Goal: Information Seeking & Learning: Learn about a topic

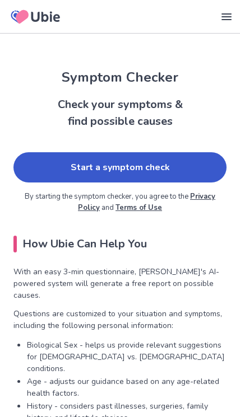
click at [57, 174] on link "Start a symptom check" at bounding box center [119, 167] width 213 height 30
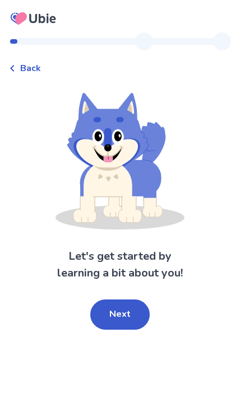
click at [127, 311] on button "Next" at bounding box center [119, 314] width 59 height 30
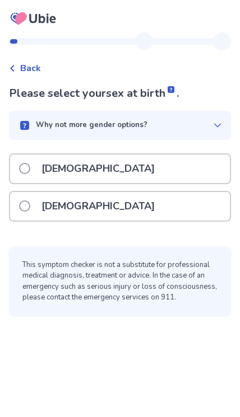
click at [20, 206] on span at bounding box center [24, 205] width 11 height 11
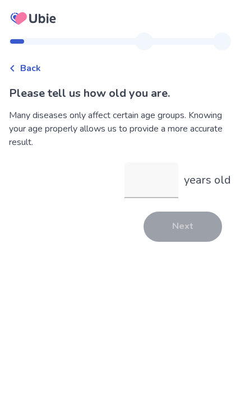
click at [144, 179] on input "years old" at bounding box center [151, 180] width 54 height 36
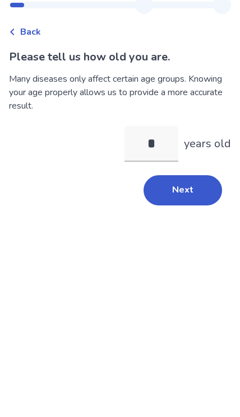
type input "**"
click at [170, 212] on button "Next" at bounding box center [182, 227] width 78 height 30
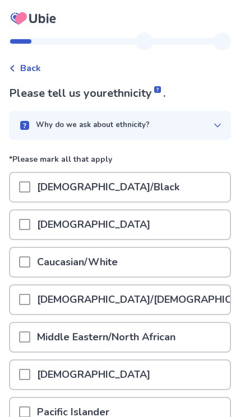
click at [19, 190] on span at bounding box center [24, 186] width 11 height 11
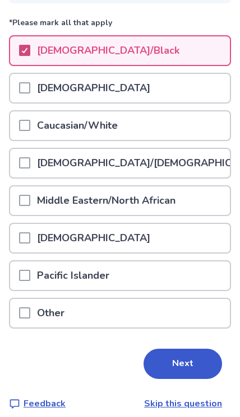
scroll to position [147, 0]
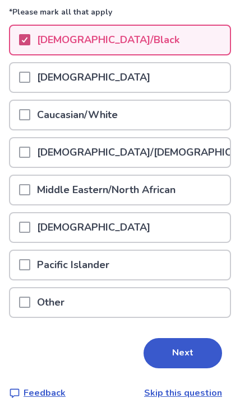
click at [174, 348] on button "Next" at bounding box center [182, 353] width 78 height 30
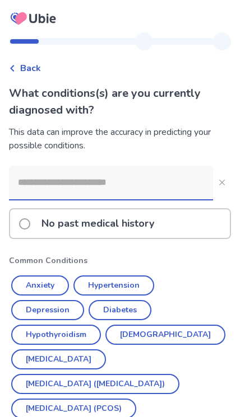
click at [21, 229] on label "No past medical history" at bounding box center [90, 223] width 142 height 29
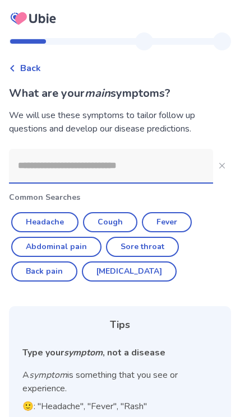
click at [106, 222] on button "Cough" at bounding box center [110, 222] width 54 height 20
type input "*****"
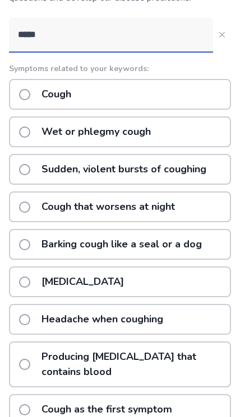
scroll to position [131, 0]
click at [19, 279] on label "[MEDICAL_DATA]" at bounding box center [74, 282] width 111 height 29
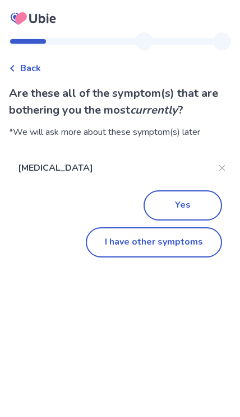
click at [113, 243] on button "I have other symptoms" at bounding box center [154, 242] width 136 height 30
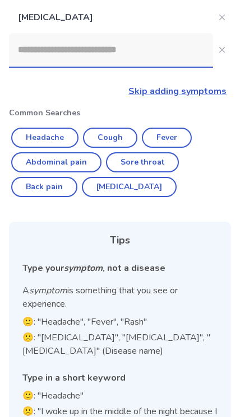
click at [46, 184] on button "Back pain" at bounding box center [44, 187] width 66 height 20
type input "*********"
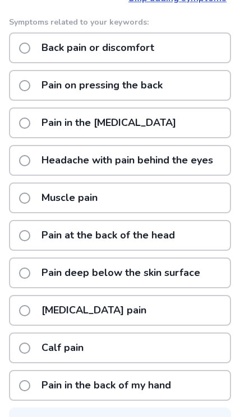
scroll to position [227, 0]
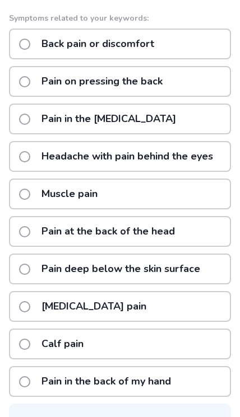
click at [24, 194] on span at bounding box center [24, 194] width 11 height 11
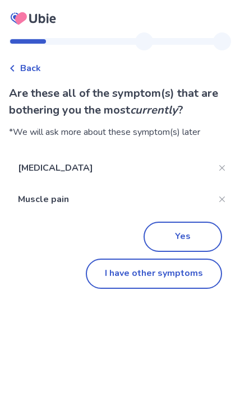
click at [156, 274] on button "I have other symptoms" at bounding box center [154, 274] width 136 height 30
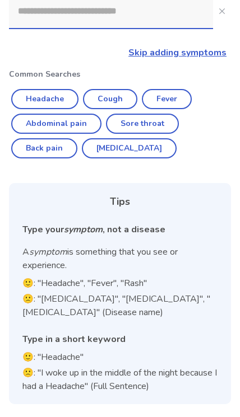
click at [123, 125] on button "Sore throat" at bounding box center [142, 124] width 73 height 20
type input "**********"
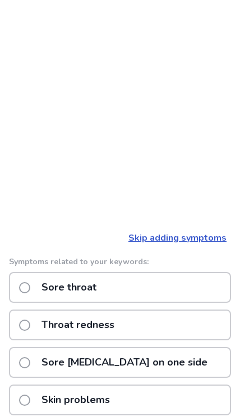
scroll to position [0, 0]
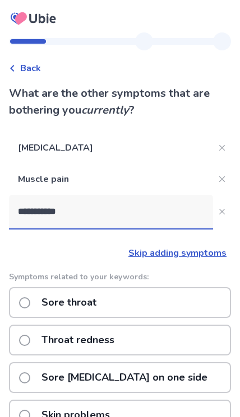
click at [23, 298] on span at bounding box center [24, 302] width 11 height 11
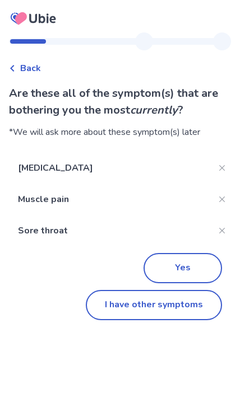
click at [131, 303] on button "I have other symptoms" at bounding box center [154, 305] width 136 height 30
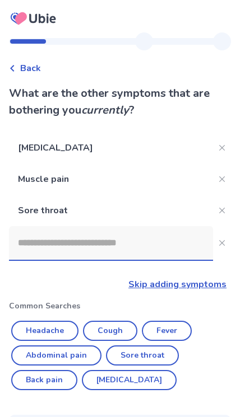
click at [24, 243] on input at bounding box center [111, 243] width 204 height 34
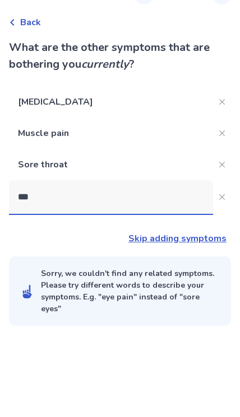
type input "****"
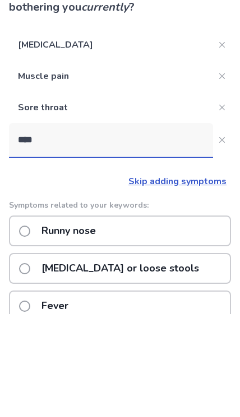
click at [27, 329] on span at bounding box center [24, 334] width 11 height 11
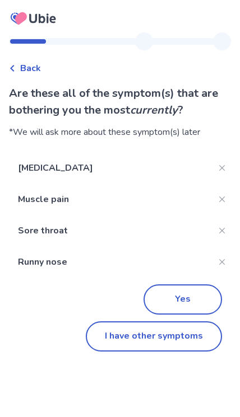
click at [132, 340] on button "I have other symptoms" at bounding box center [154, 336] width 136 height 30
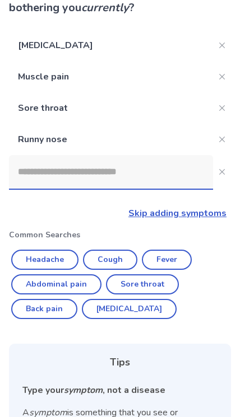
click at [40, 259] on button "Headache" at bounding box center [44, 260] width 67 height 20
type input "********"
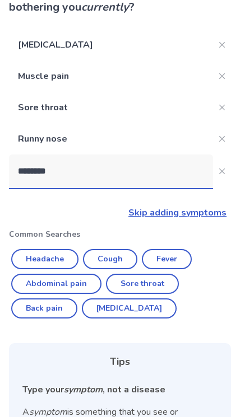
scroll to position [102, 0]
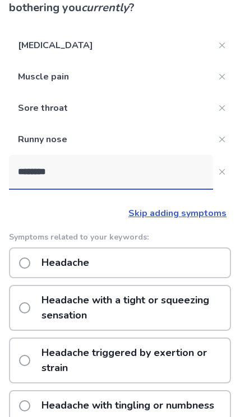
click at [15, 260] on div "Headache" at bounding box center [120, 262] width 222 height 31
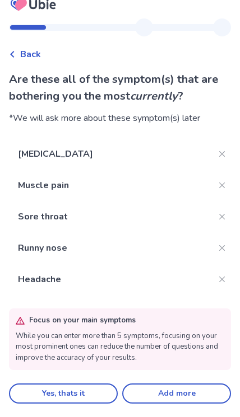
scroll to position [46, 0]
click at [107, 383] on button "Yes, thats it" at bounding box center [63, 393] width 109 height 20
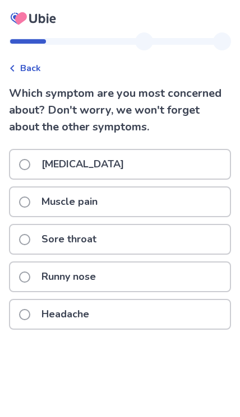
click at [33, 241] on label "Sore throat" at bounding box center [61, 239] width 84 height 29
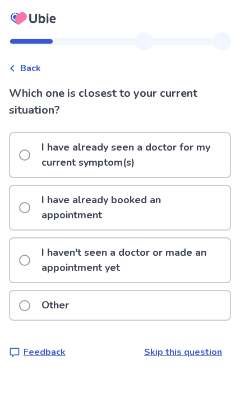
click at [26, 255] on span at bounding box center [24, 260] width 11 height 11
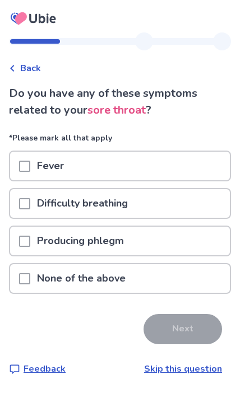
click at [27, 212] on div at bounding box center [24, 203] width 11 height 29
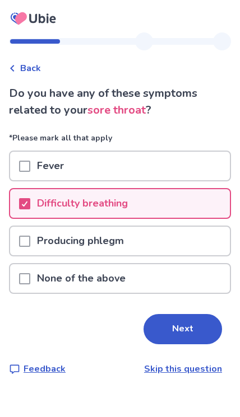
click at [170, 336] on button "Next" at bounding box center [182, 329] width 78 height 30
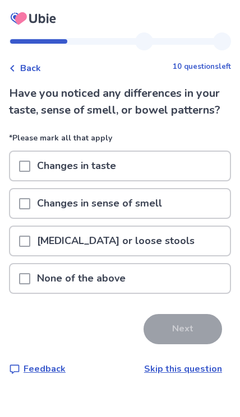
click at [29, 196] on div at bounding box center [24, 203] width 11 height 29
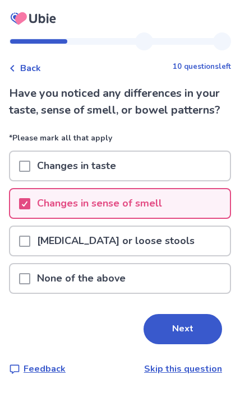
click at [22, 167] on span at bounding box center [24, 166] width 11 height 11
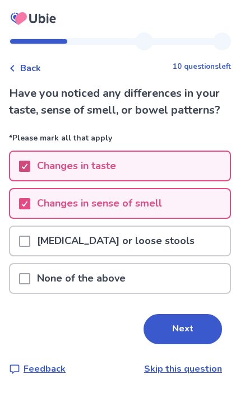
click at [176, 331] on button "Next" at bounding box center [182, 329] width 78 height 30
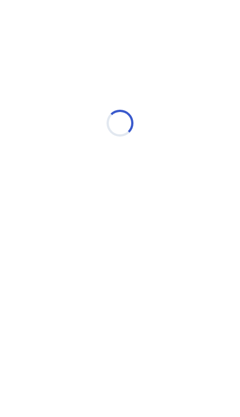
select select "*"
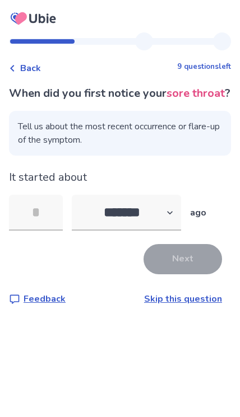
click at [34, 223] on input "tel" at bounding box center [36, 213] width 54 height 36
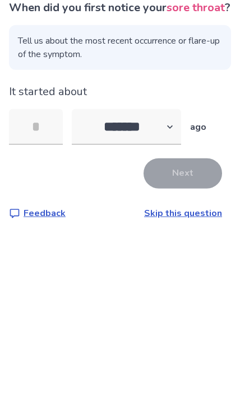
type input "*"
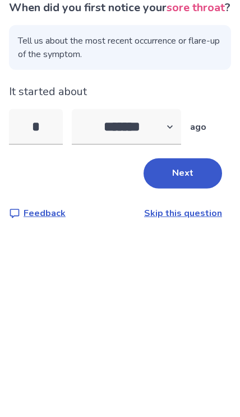
click at [163, 244] on button "Next" at bounding box center [182, 259] width 78 height 30
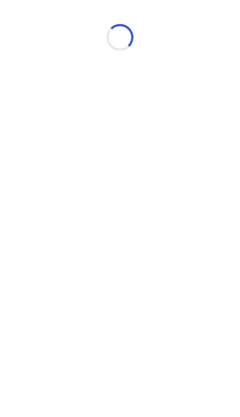
select select "*"
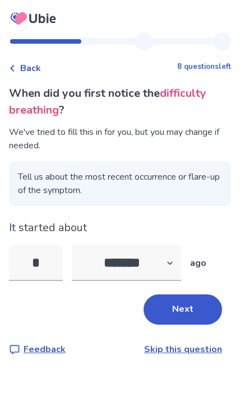
click at [43, 261] on input "*" at bounding box center [36, 263] width 54 height 36
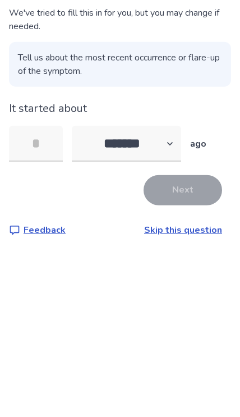
type input "*"
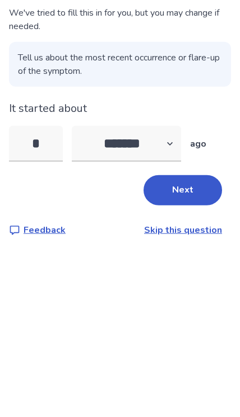
click at [166, 294] on button "Next" at bounding box center [182, 309] width 78 height 30
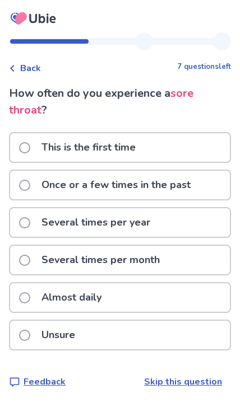
click at [36, 188] on p "Once or a few times in the past" at bounding box center [116, 185] width 162 height 29
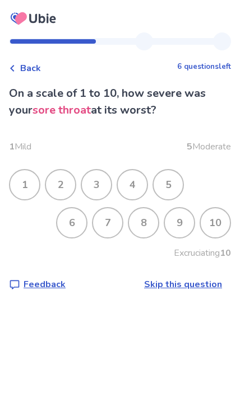
click at [131, 223] on div "8" at bounding box center [143, 222] width 29 height 29
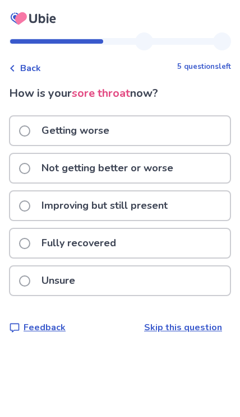
click at [27, 170] on span at bounding box center [24, 168] width 11 height 11
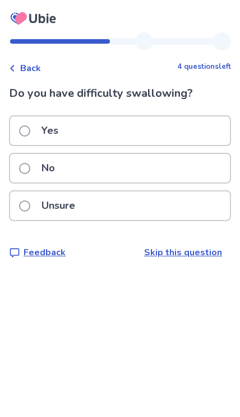
click at [20, 129] on span at bounding box center [24, 130] width 11 height 11
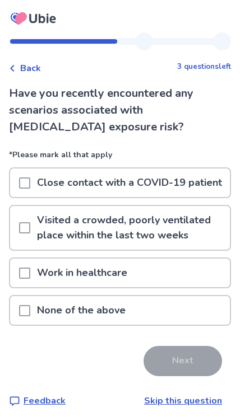
click at [22, 307] on span at bounding box center [24, 310] width 11 height 11
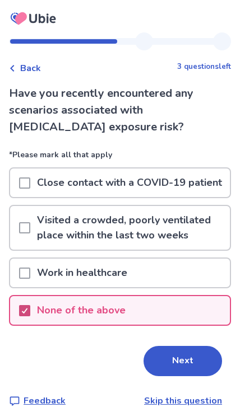
click at [165, 359] on button "Next" at bounding box center [182, 361] width 78 height 30
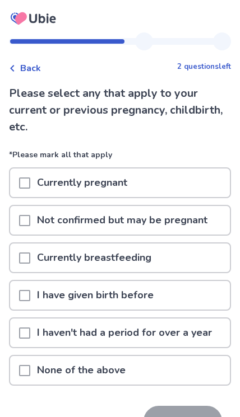
click at [27, 369] on span at bounding box center [24, 370] width 11 height 11
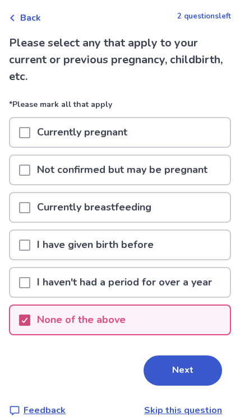
scroll to position [50, 0]
click at [30, 241] on span at bounding box center [24, 245] width 11 height 11
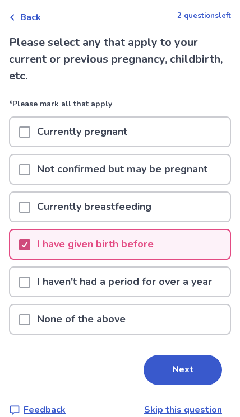
click at [166, 368] on button "Next" at bounding box center [182, 370] width 78 height 30
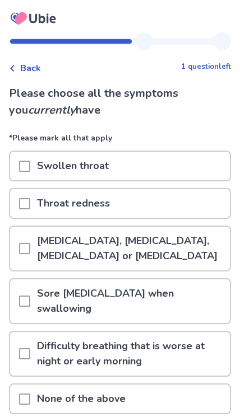
click at [22, 162] on span at bounding box center [24, 166] width 11 height 11
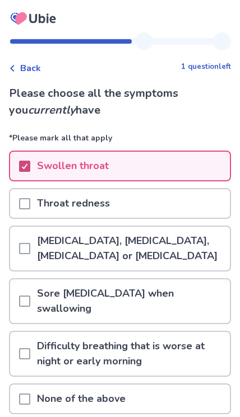
click at [24, 170] on div at bounding box center [24, 166] width 7 height 9
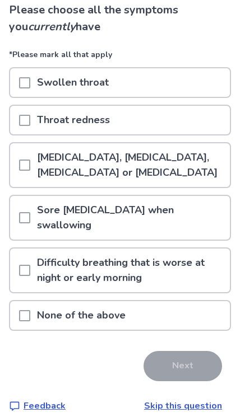
scroll to position [90, 0]
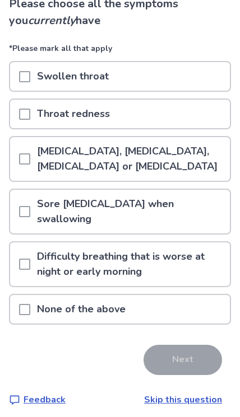
click at [22, 217] on span at bounding box center [24, 211] width 11 height 11
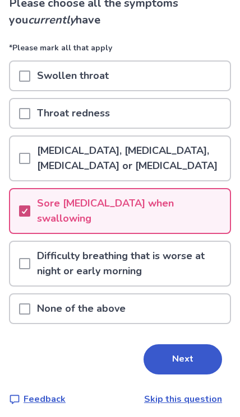
click at [25, 265] on span at bounding box center [24, 263] width 11 height 11
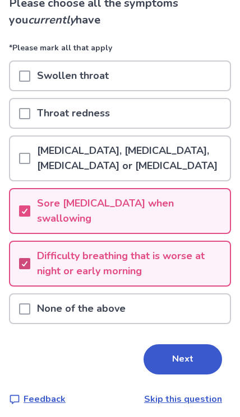
click at [174, 360] on button "Next" at bounding box center [182, 359] width 78 height 30
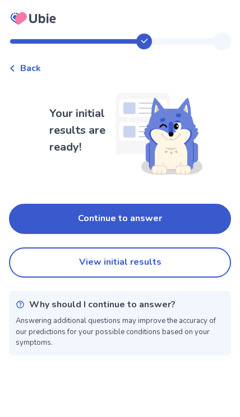
click at [55, 213] on button "Continue to answer" at bounding box center [120, 219] width 222 height 30
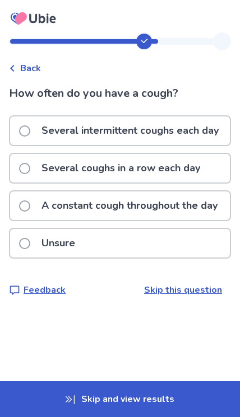
click at [20, 138] on label "Several intermittent coughs each day" at bounding box center [122, 130] width 206 height 29
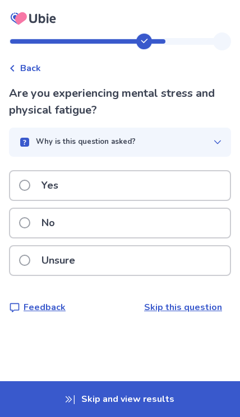
click at [28, 177] on label "Yes" at bounding box center [42, 185] width 46 height 29
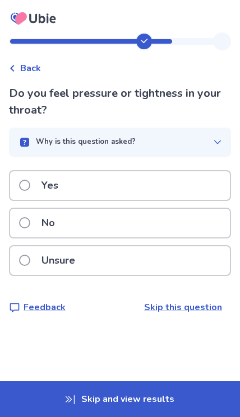
click at [30, 254] on label "Unsure" at bounding box center [50, 260] width 63 height 29
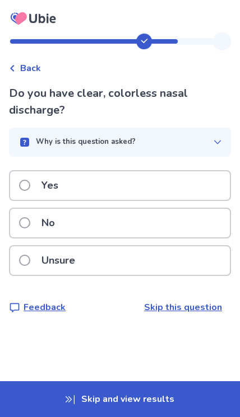
click at [40, 187] on p "Yes" at bounding box center [50, 185] width 30 height 29
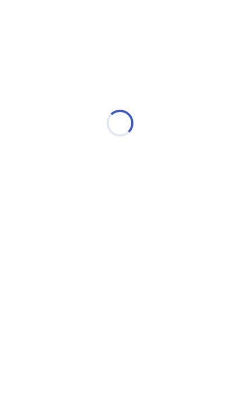
select select "*"
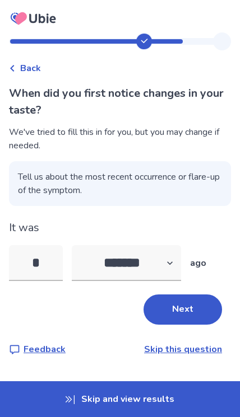
click at [167, 306] on button "Next" at bounding box center [182, 309] width 78 height 30
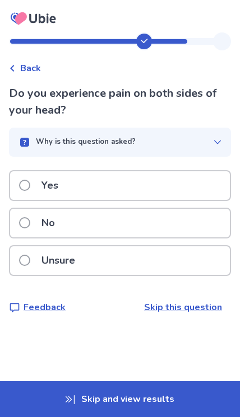
click at [24, 256] on span at bounding box center [24, 260] width 11 height 11
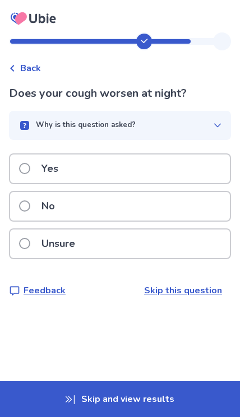
click at [26, 168] on span at bounding box center [24, 168] width 11 height 11
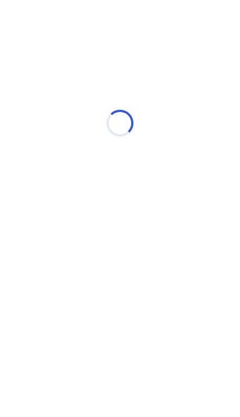
select select "*"
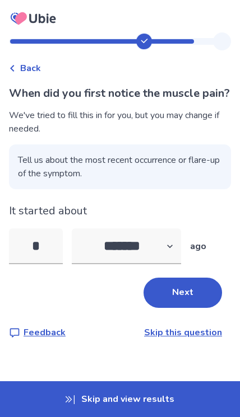
click at [165, 308] on button "Next" at bounding box center [182, 293] width 78 height 30
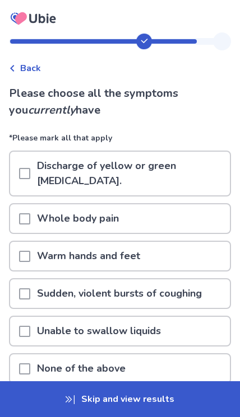
click at [26, 288] on span at bounding box center [24, 293] width 11 height 11
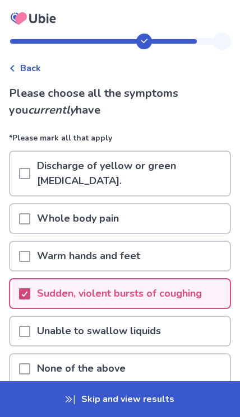
click at [20, 168] on span at bounding box center [24, 173] width 11 height 11
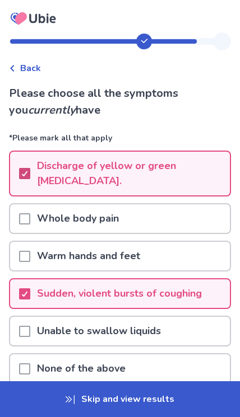
click at [21, 171] on icon at bounding box center [24, 174] width 7 height 6
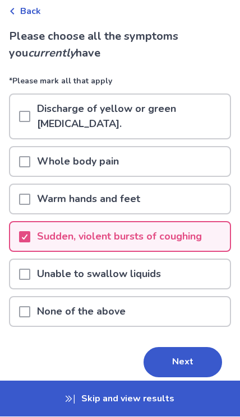
scroll to position [63, 0]
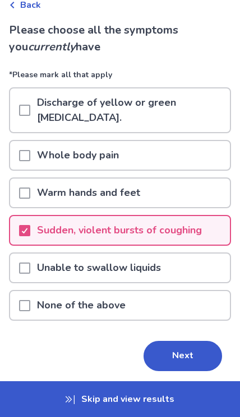
click at [27, 146] on div at bounding box center [24, 155] width 11 height 29
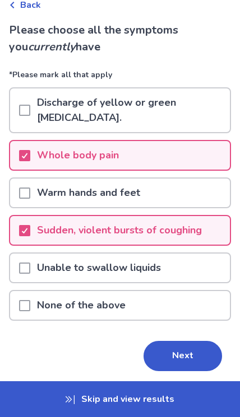
scroll to position [64, 0]
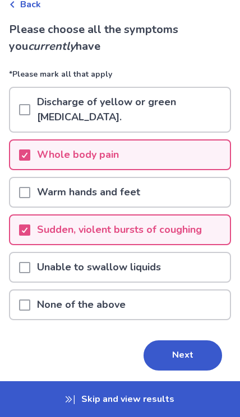
click at [164, 340] on button "Next" at bounding box center [182, 355] width 78 height 30
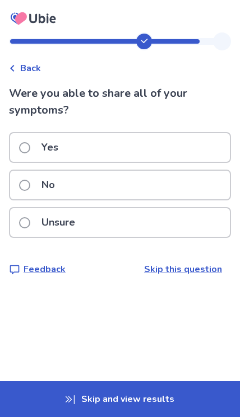
click at [32, 148] on label "Yes" at bounding box center [42, 147] width 46 height 29
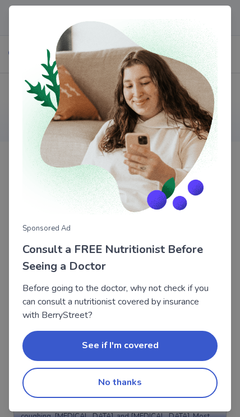
click at [144, 377] on button "No thanks" at bounding box center [119, 383] width 195 height 30
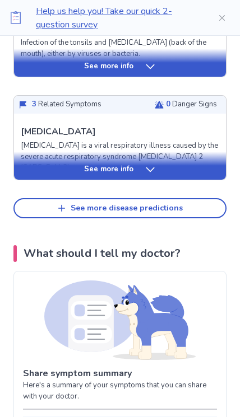
scroll to position [573, 0]
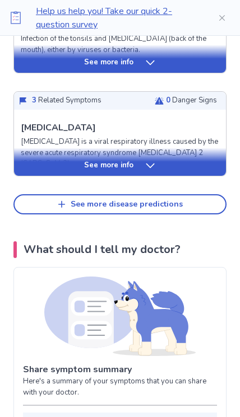
click at [41, 208] on button "See more disease predictions" at bounding box center [119, 204] width 213 height 20
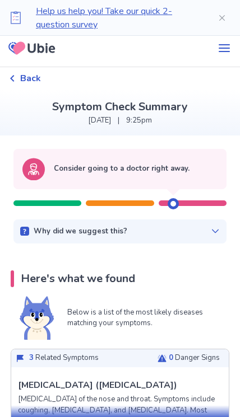
scroll to position [0, 0]
